Goal: Task Accomplishment & Management: Use online tool/utility

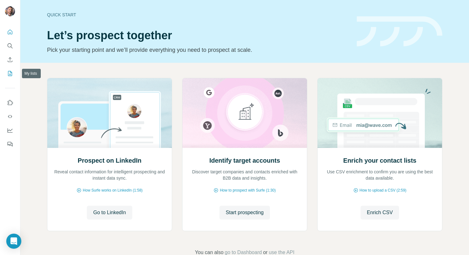
click at [11, 72] on icon "My lists" at bounding box center [10, 73] width 6 height 6
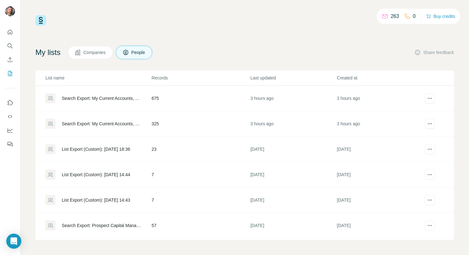
drag, startPoint x: 429, startPoint y: 98, endPoint x: 209, endPoint y: 78, distance: 221.4
click at [210, 78] on table "List name Records Last updated Created at Search Export: My Current Accounts, M…" at bounding box center [244, 205] width 419 height 270
click at [82, 99] on div "Search Export: My Current Accounts, Managing Director, Managing Partner, Princi…" at bounding box center [101, 98] width 79 height 6
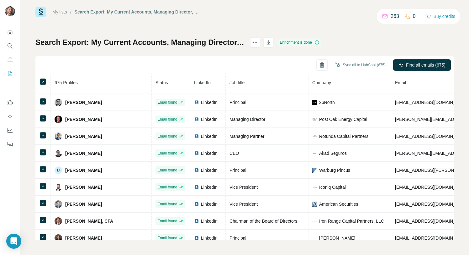
scroll to position [1301, 0]
click at [345, 64] on button "Sync all to HubSpot (675)" at bounding box center [360, 64] width 59 height 9
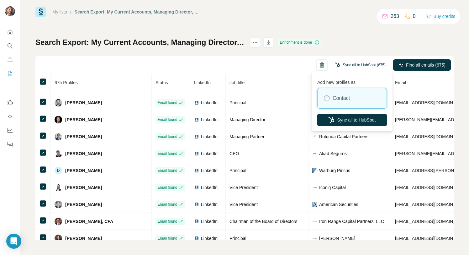
click at [345, 64] on button "Sync all to HubSpot (675)" at bounding box center [360, 64] width 59 height 9
click at [344, 97] on label "Contact" at bounding box center [341, 98] width 17 height 8
click at [333, 119] on icon "button" at bounding box center [332, 120] width 6 height 6
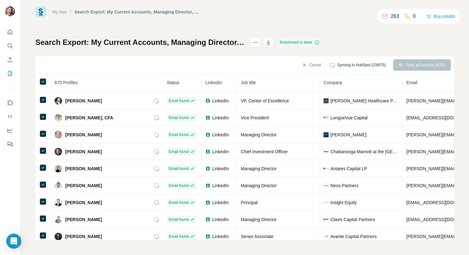
scroll to position [1765, 0]
